Goal: Information Seeking & Learning: Learn about a topic

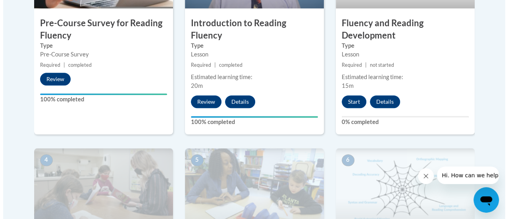
scroll to position [349, 0]
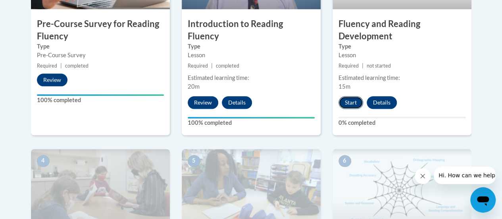
click at [355, 107] on button "Start" at bounding box center [351, 102] width 25 height 13
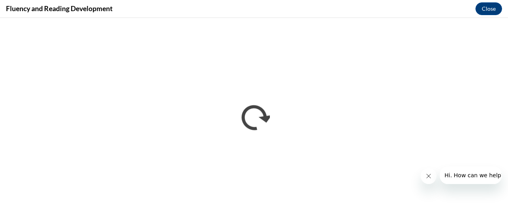
scroll to position [0, 0]
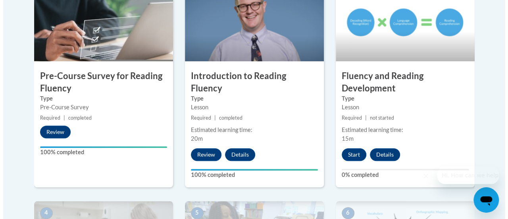
scroll to position [298, 0]
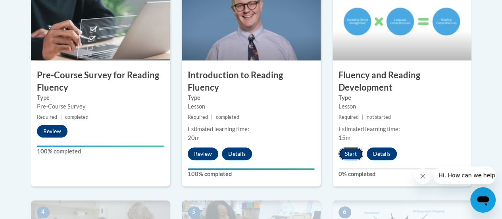
click at [352, 147] on button "Start" at bounding box center [351, 153] width 25 height 13
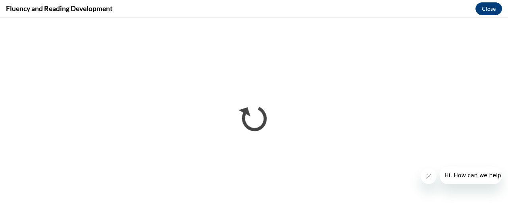
scroll to position [0, 0]
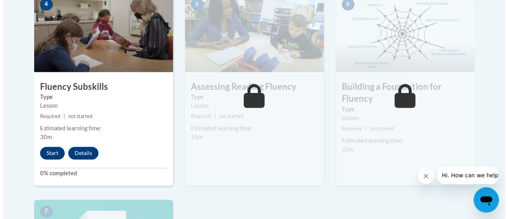
scroll to position [504, 0]
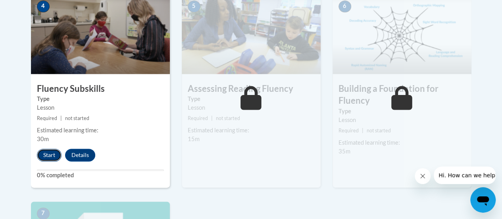
click at [52, 152] on button "Start" at bounding box center [49, 155] width 25 height 13
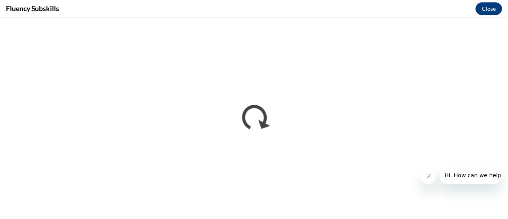
scroll to position [0, 0]
